Goal: Task Accomplishment & Management: Use online tool/utility

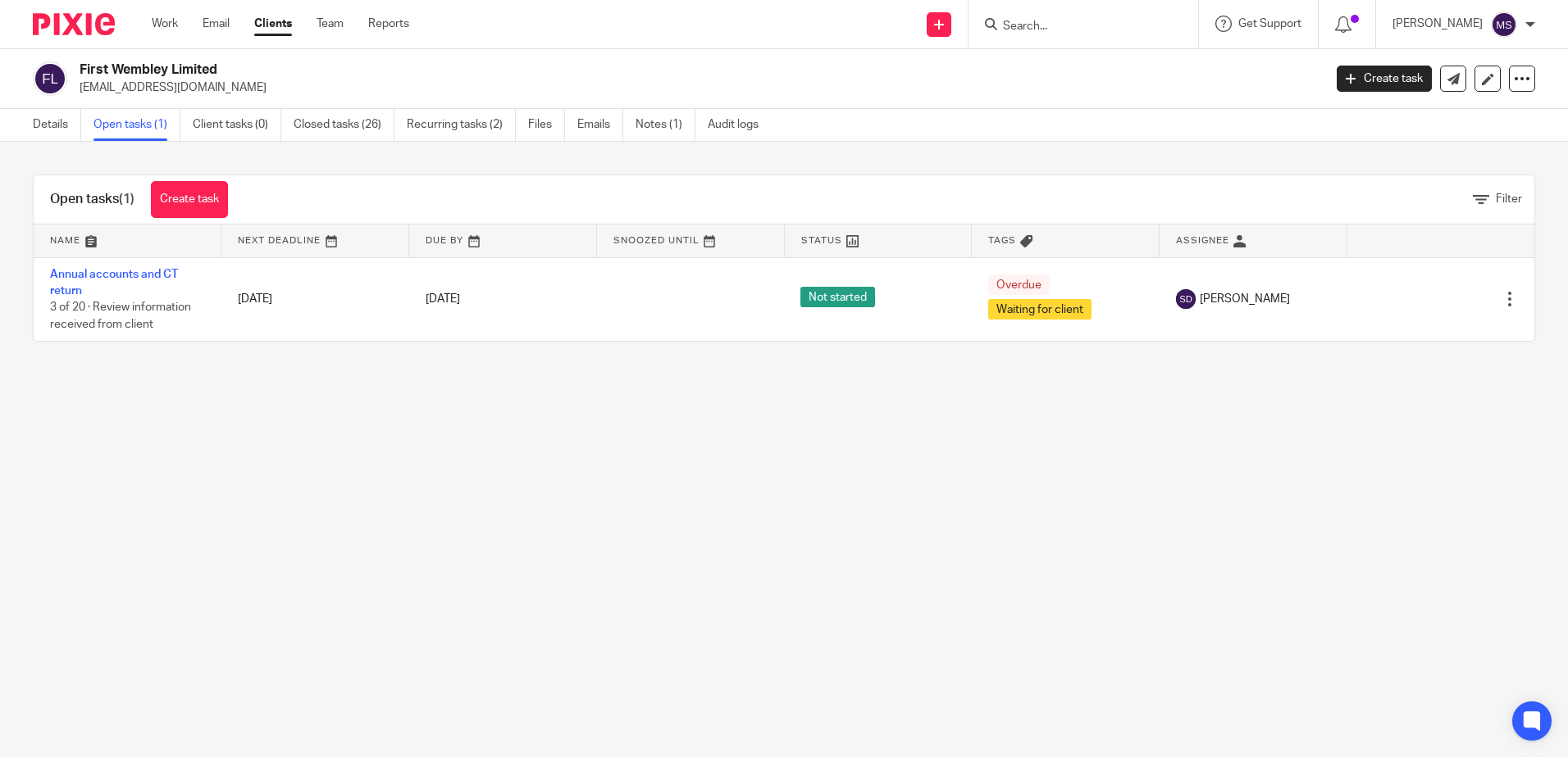
click at [1061, 22] on input "Search" at bounding box center [1075, 26] width 147 height 14
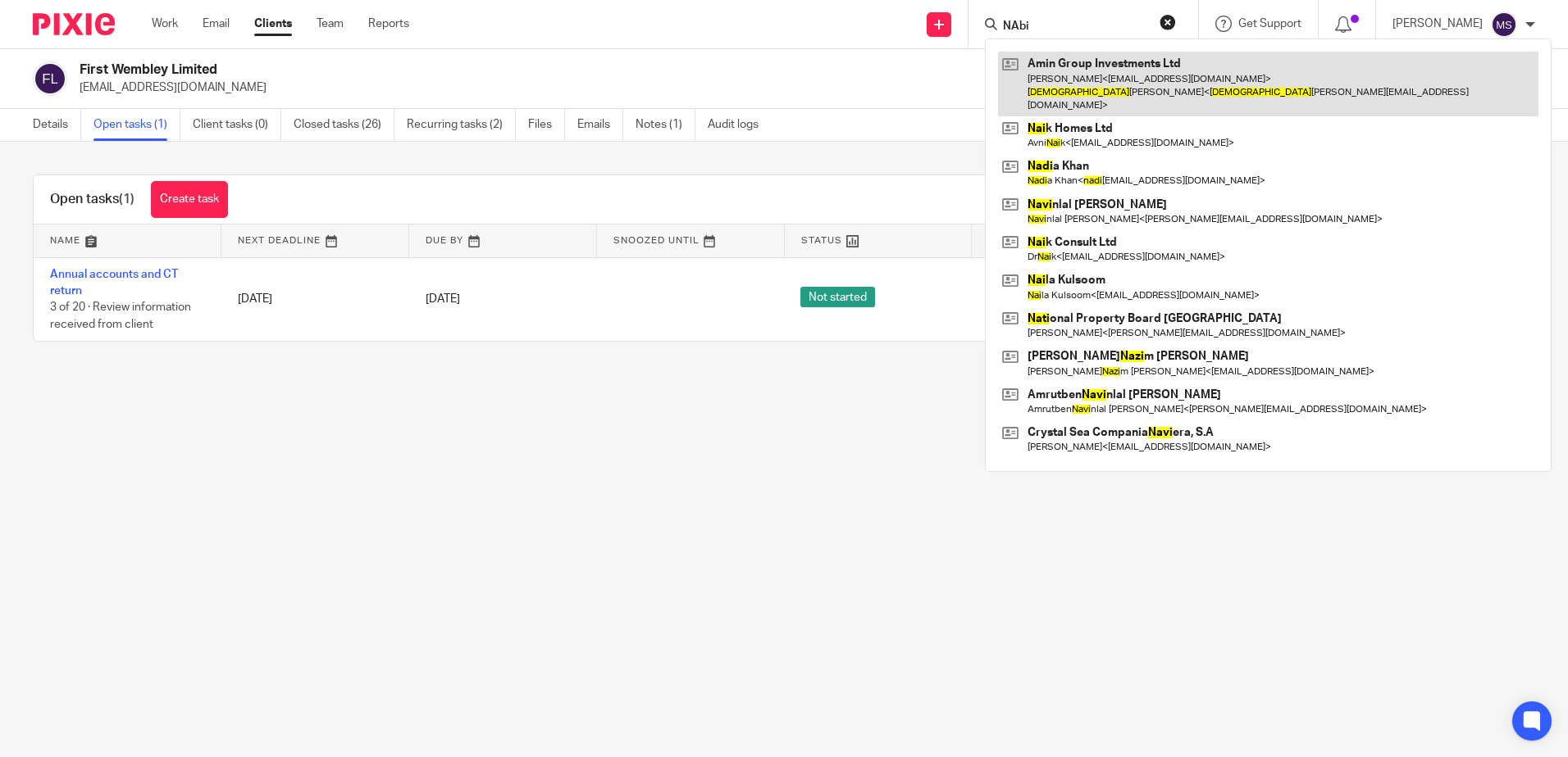
type input "NAbi"
click at [1099, 83] on link at bounding box center [1268, 84] width 540 height 64
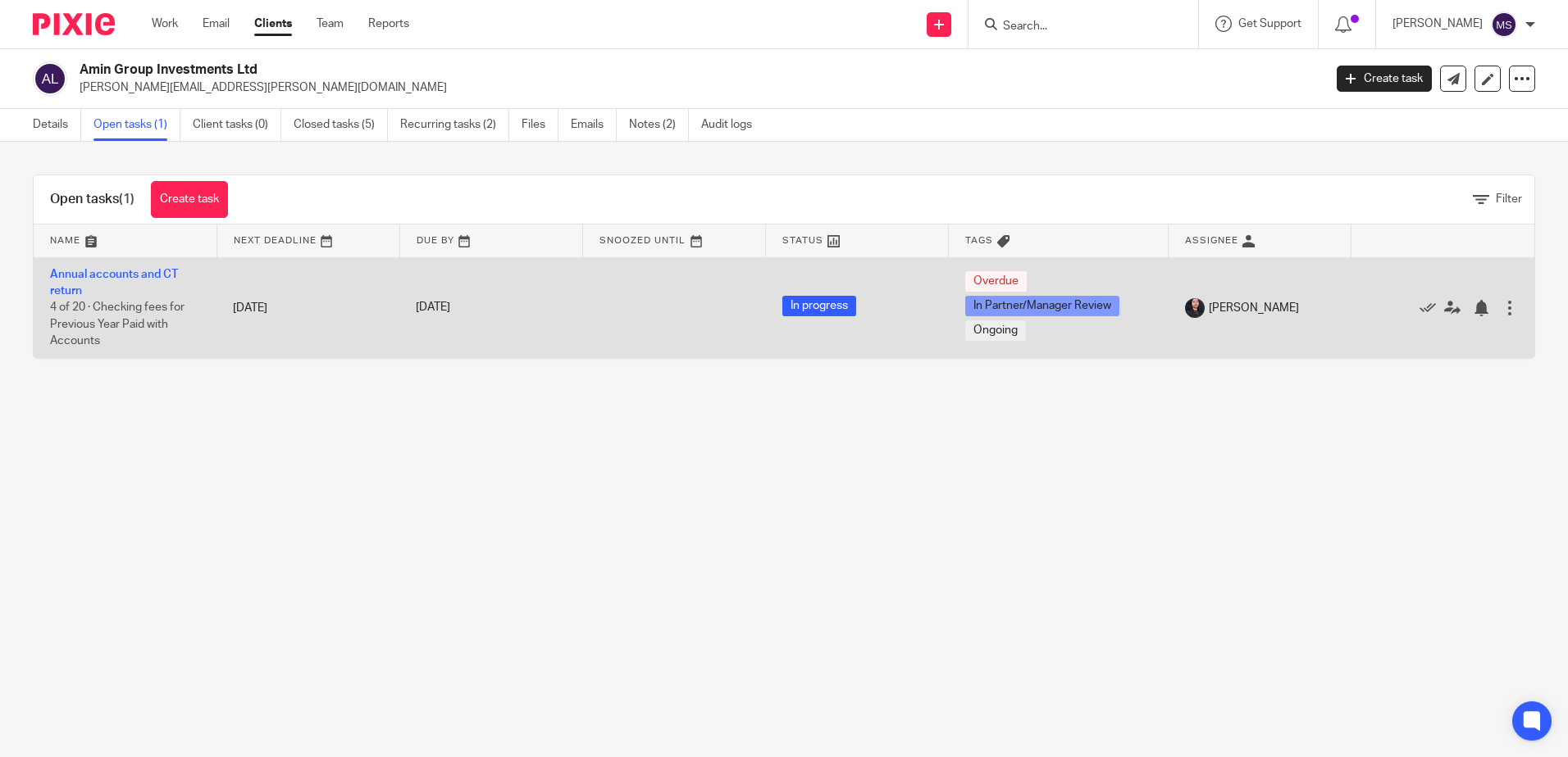
click at [105, 285] on td "Annual accounts and CT return 4 of 20 · Checking fees for Previous Year Paid wi…" at bounding box center [125, 307] width 183 height 101
click at [115, 272] on link "Annual accounts and CT return" at bounding box center [114, 282] width 128 height 28
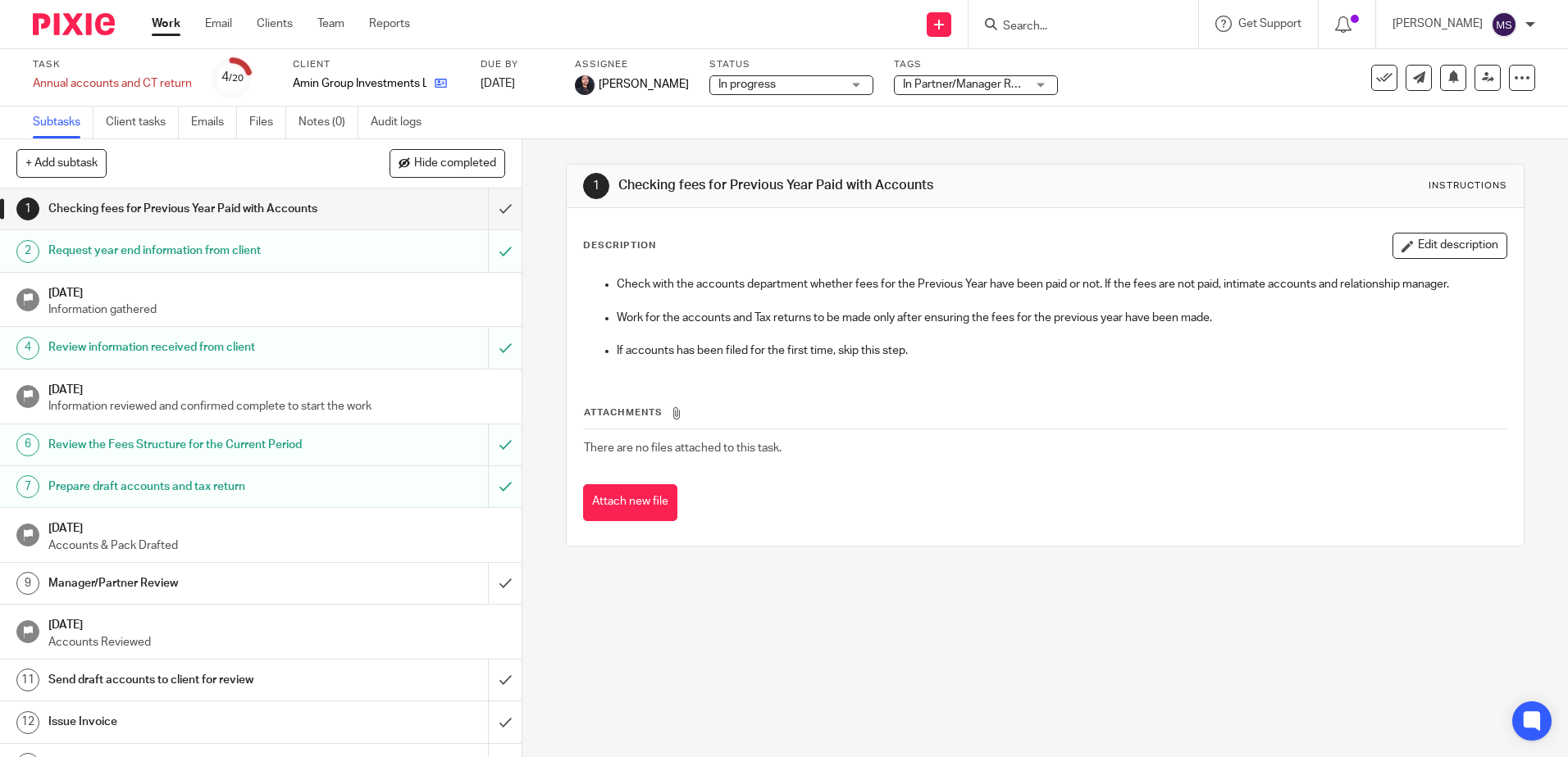
click at [437, 85] on icon at bounding box center [440, 83] width 13 height 13
